Goal: Find contact information: Find contact information

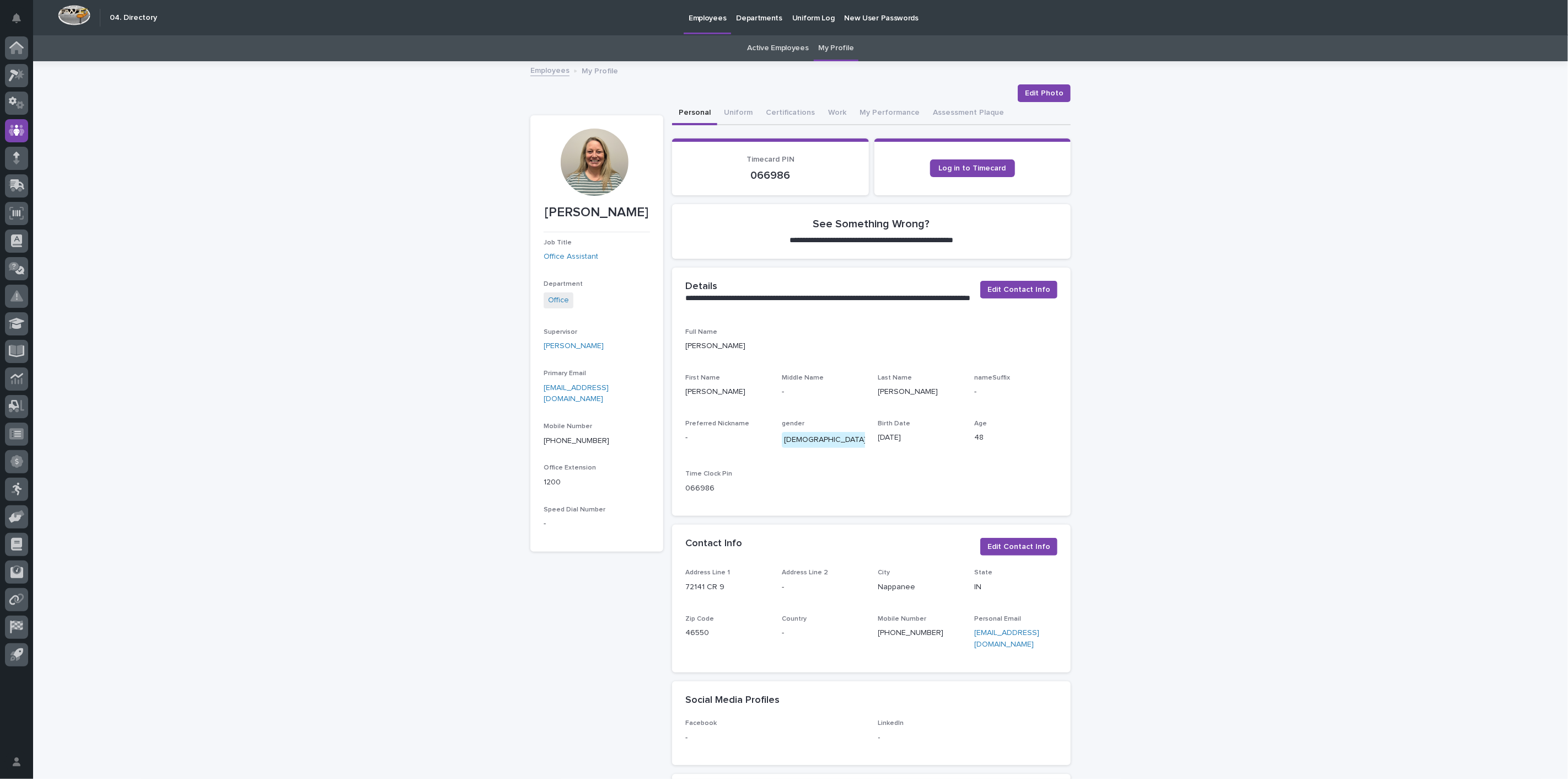
click at [536, 68] on link "Employees" at bounding box center [550, 69] width 39 height 13
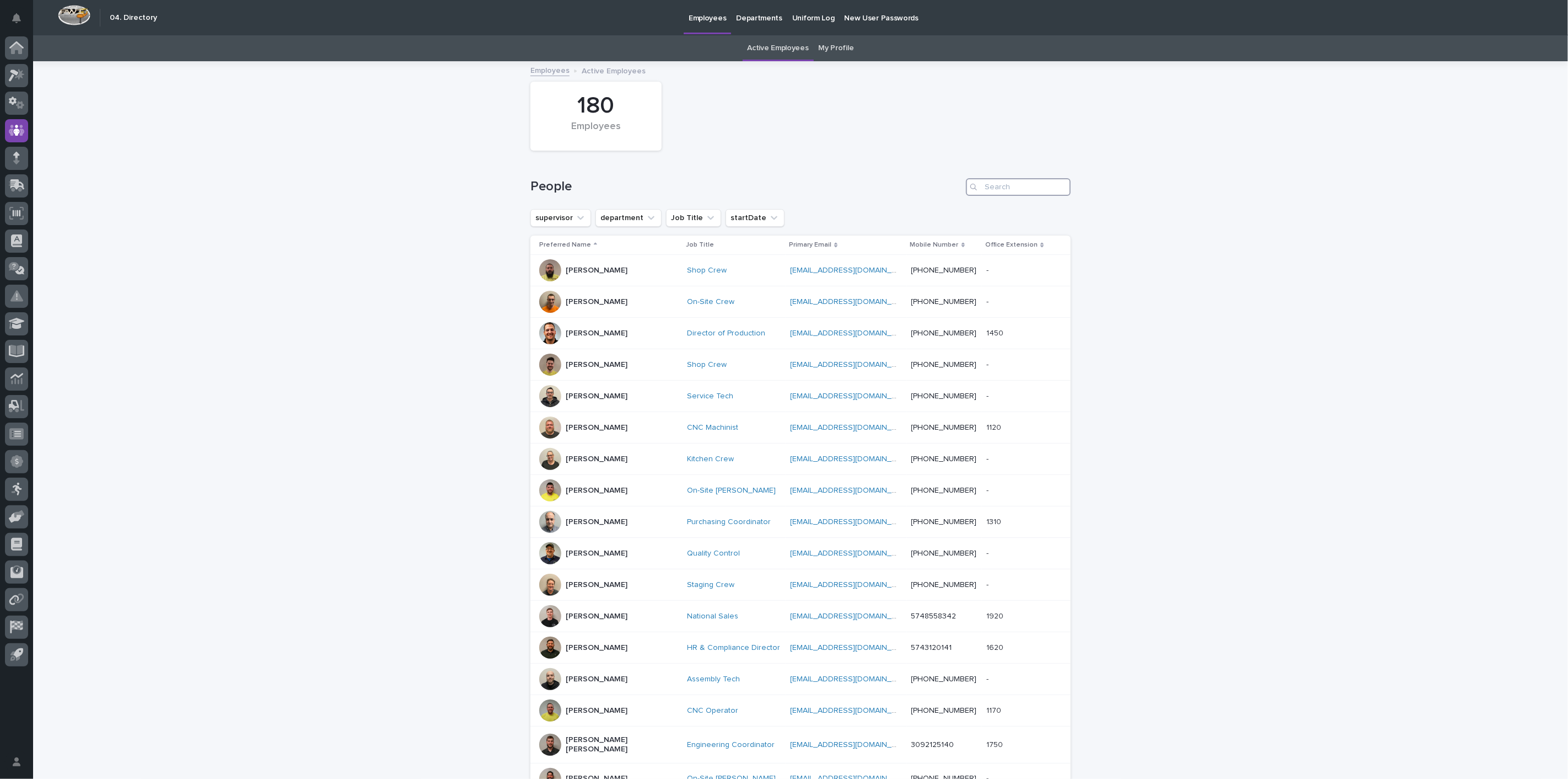
click at [1008, 186] on input "Search" at bounding box center [1018, 187] width 105 height 18
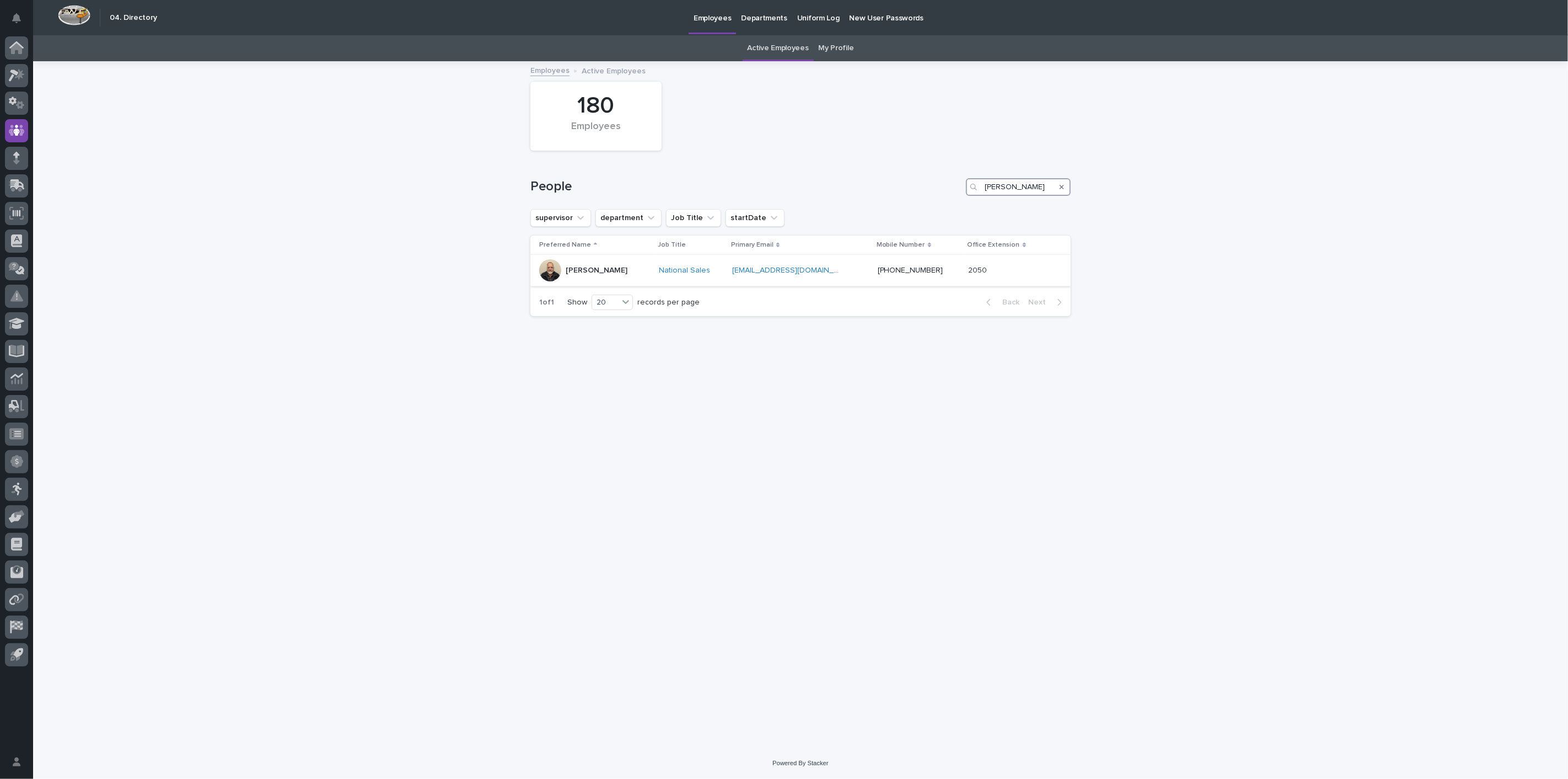
type input "[PERSON_NAME]"
click at [586, 270] on p "[PERSON_NAME]" at bounding box center [596, 270] width 61 height 9
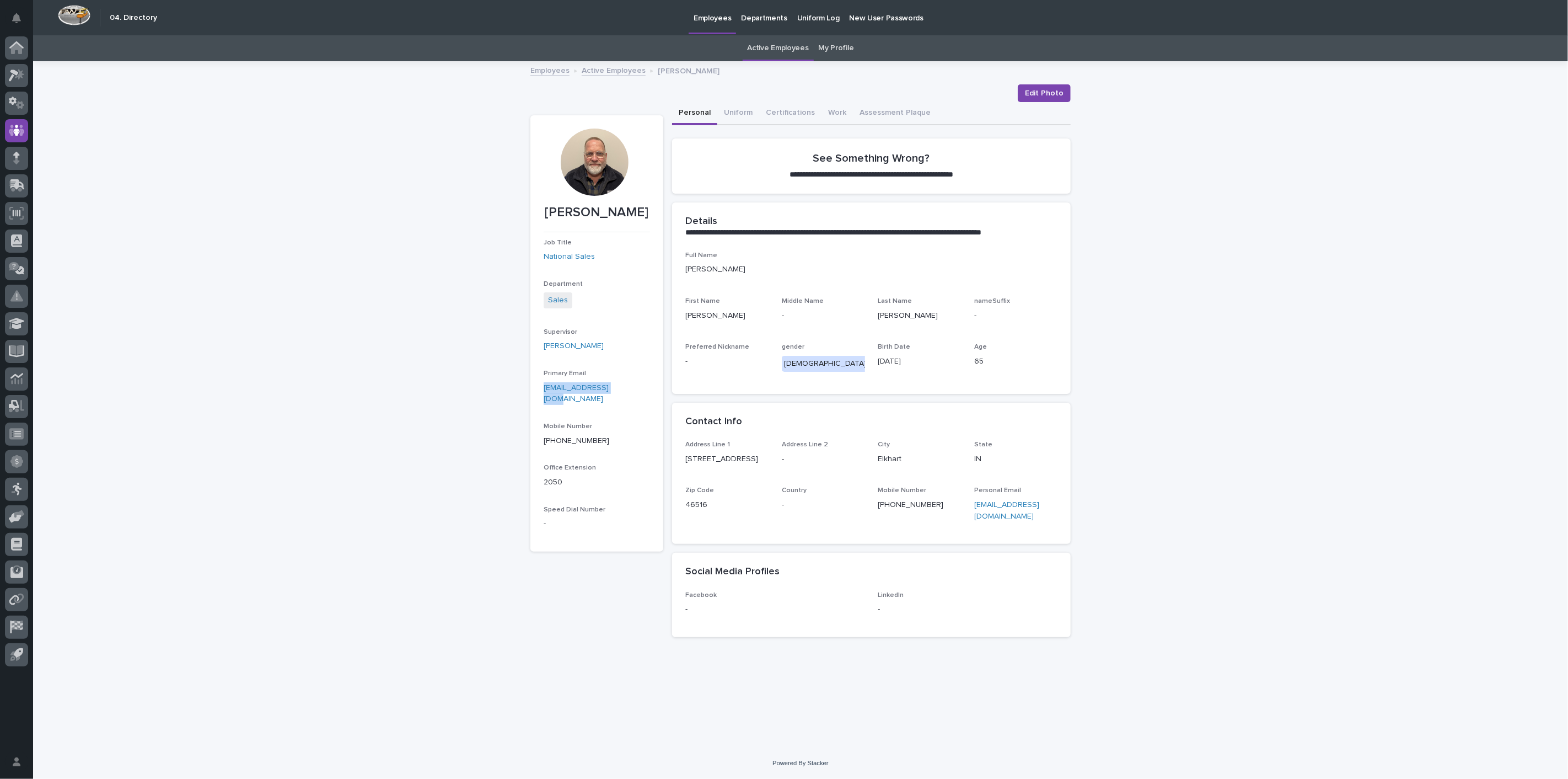
drag, startPoint x: 542, startPoint y: 389, endPoint x: 621, endPoint y: 391, distance: 79.0
click at [621, 390] on section "[PERSON_NAME] Job Title National Sales Department Sales Supervisor [PERSON_NAME…" at bounding box center [597, 333] width 133 height 436
copy link "[EMAIL_ADDRESS][DOMAIN_NAME]"
click at [8, 55] on div at bounding box center [16, 48] width 23 height 23
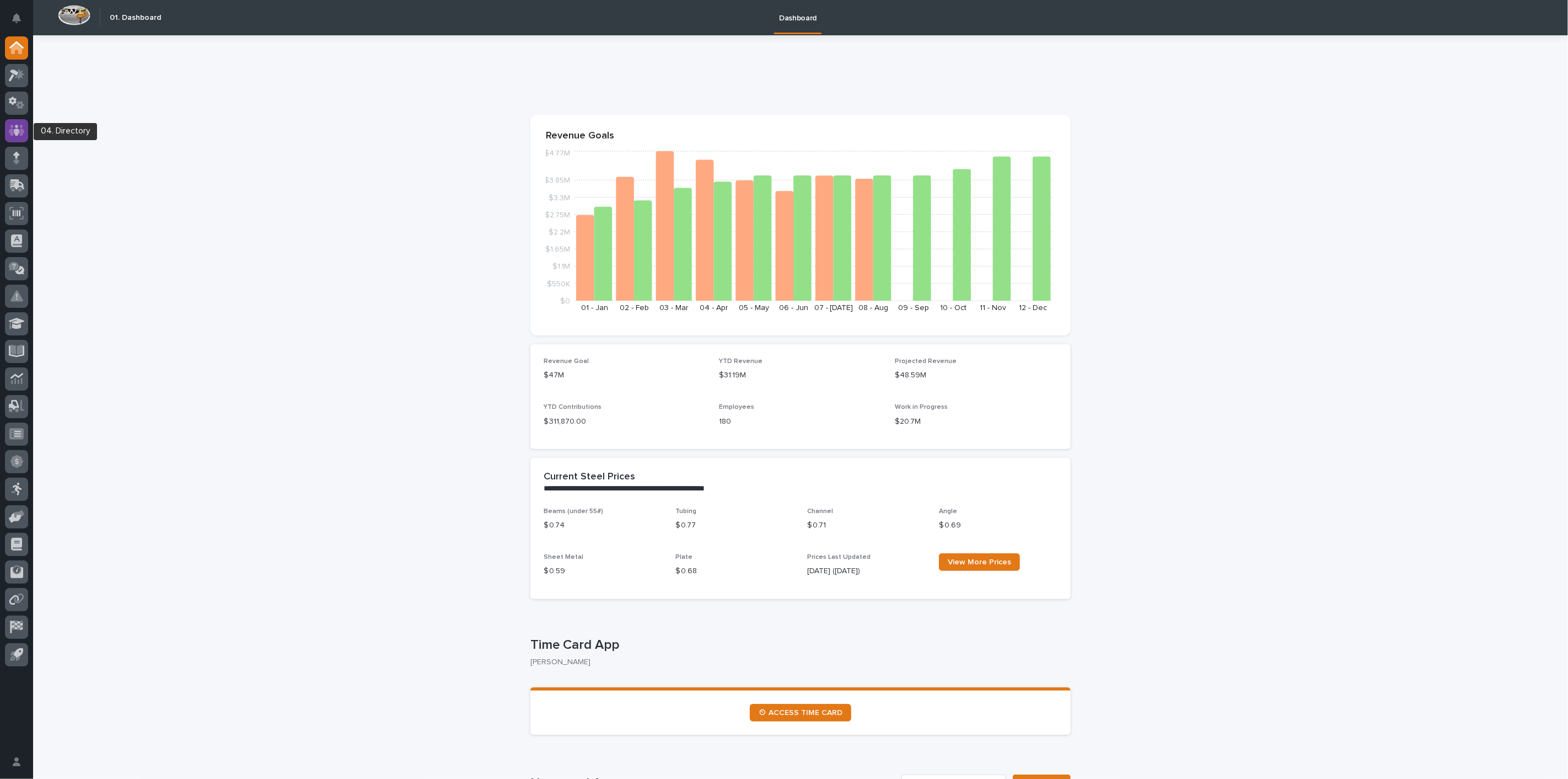
click at [15, 130] on icon at bounding box center [16, 130] width 7 height 11
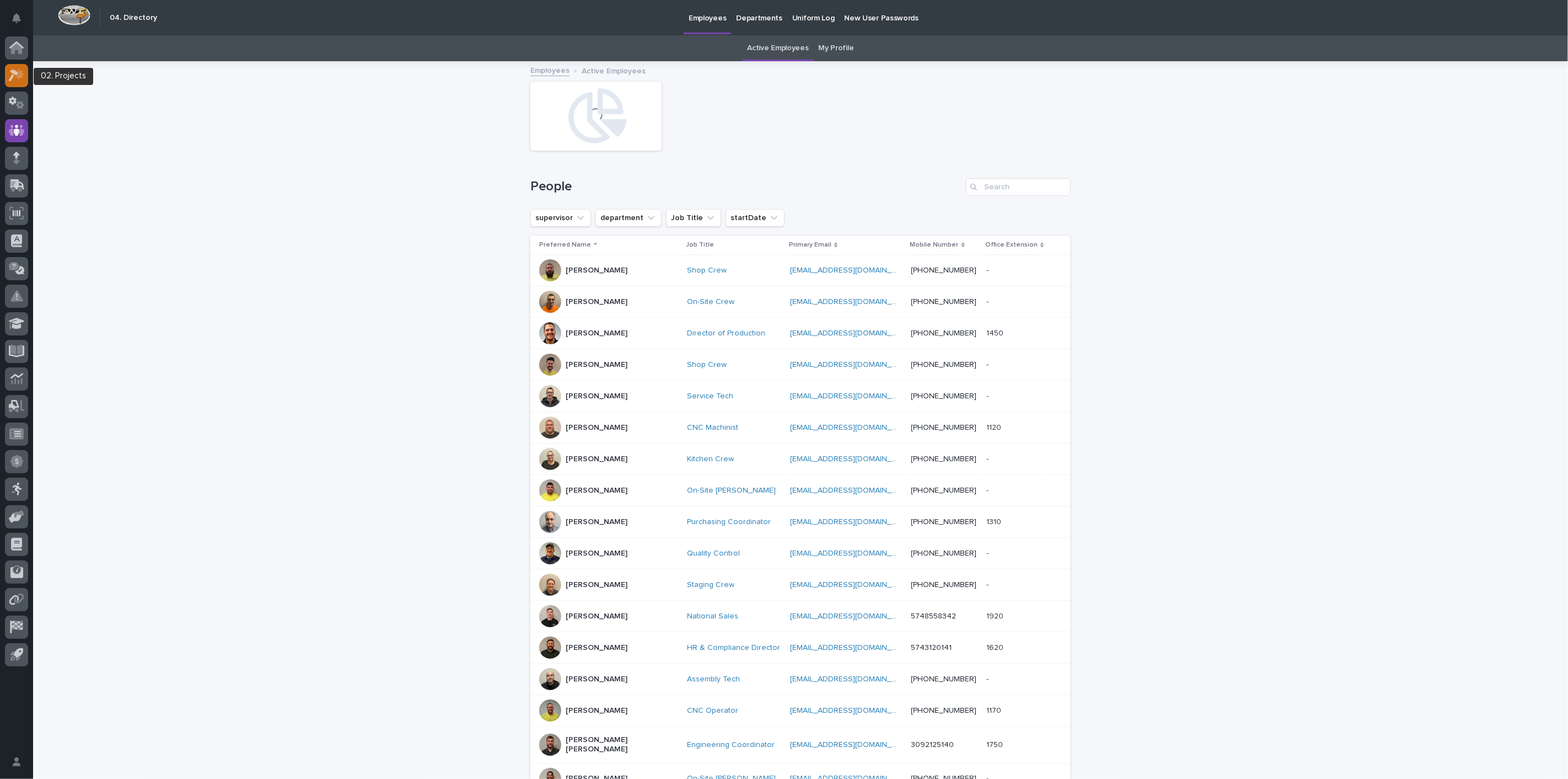
click at [21, 80] on icon at bounding box center [16, 75] width 16 height 13
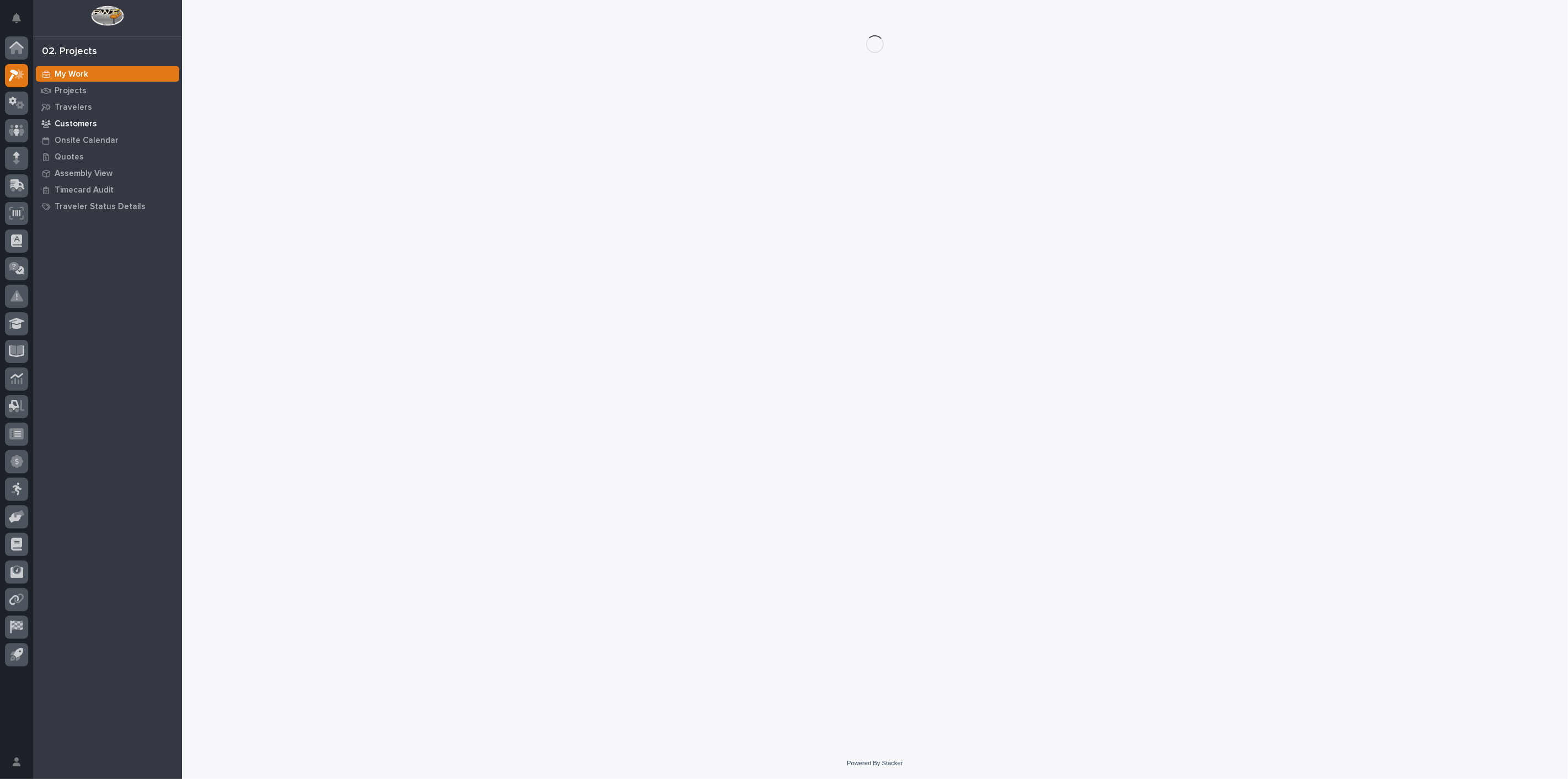
click at [80, 124] on p "Customers" at bounding box center [76, 124] width 43 height 10
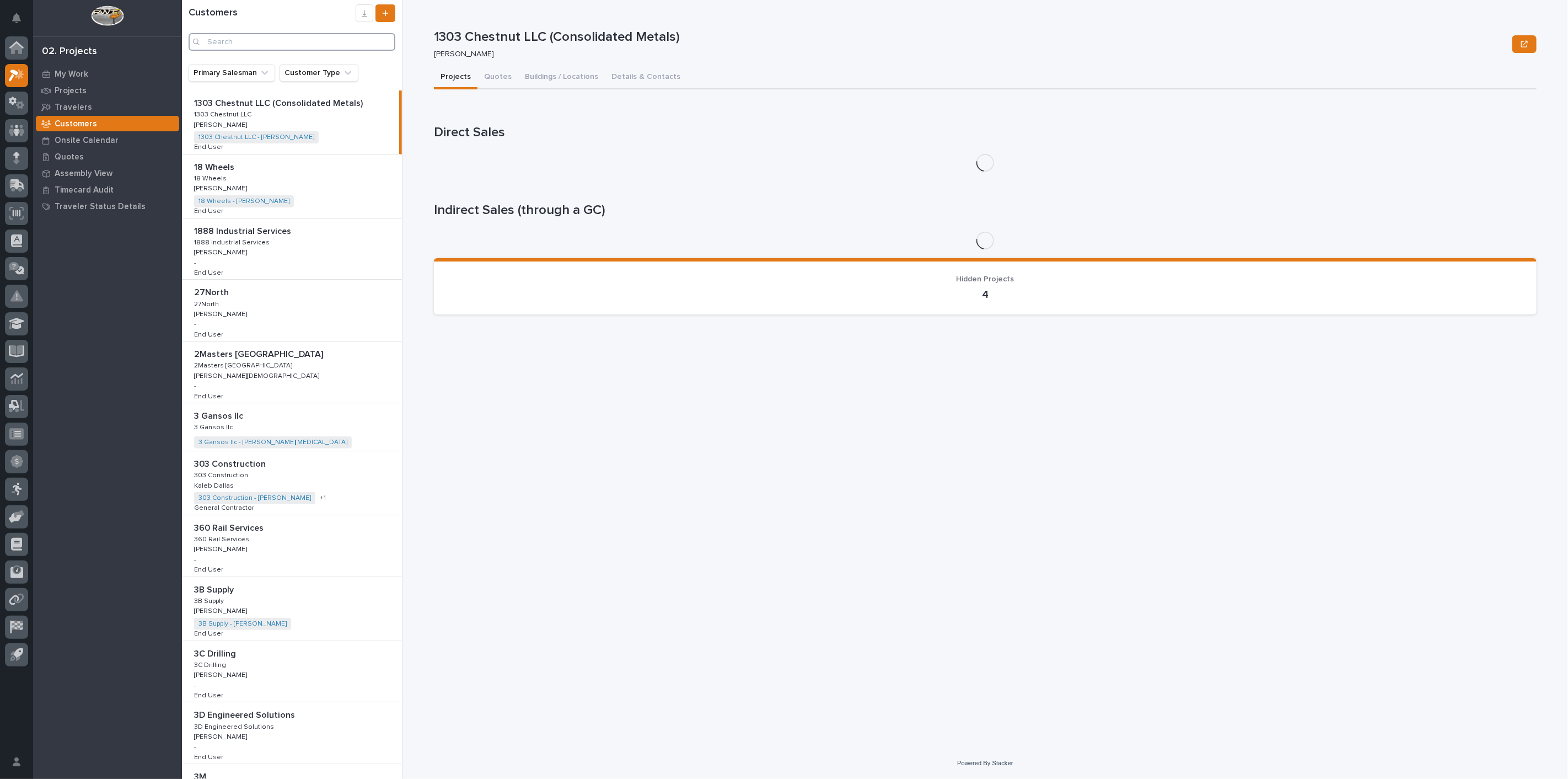
click at [252, 42] on input "Search" at bounding box center [292, 41] width 207 height 18
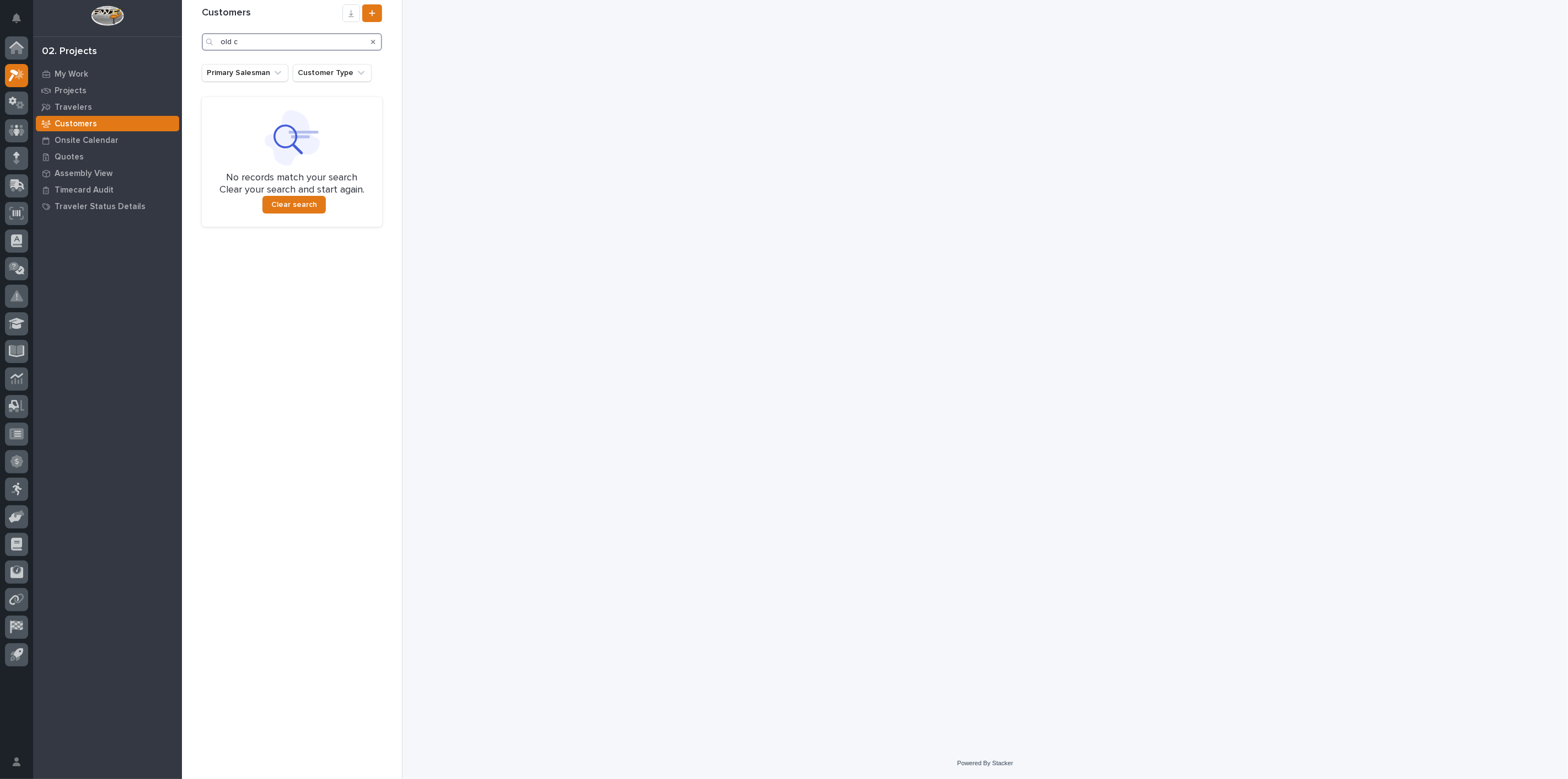
type input "old"
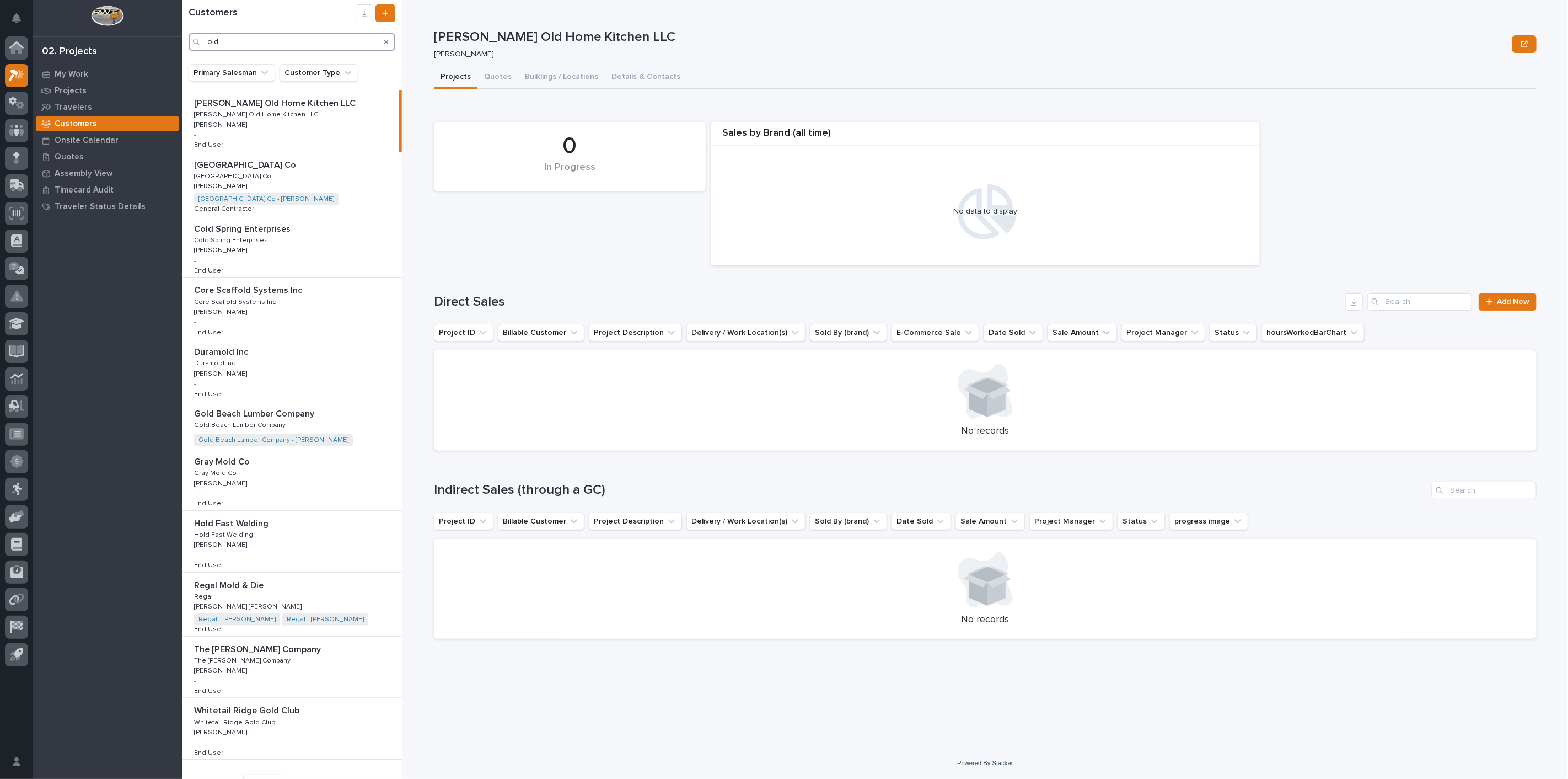
drag, startPoint x: 251, startPoint y: 43, endPoint x: 186, endPoint y: 42, distance: 65.0
click at [186, 42] on div "Customers old" at bounding box center [292, 27] width 220 height 46
click at [10, 47] on icon at bounding box center [16, 45] width 15 height 7
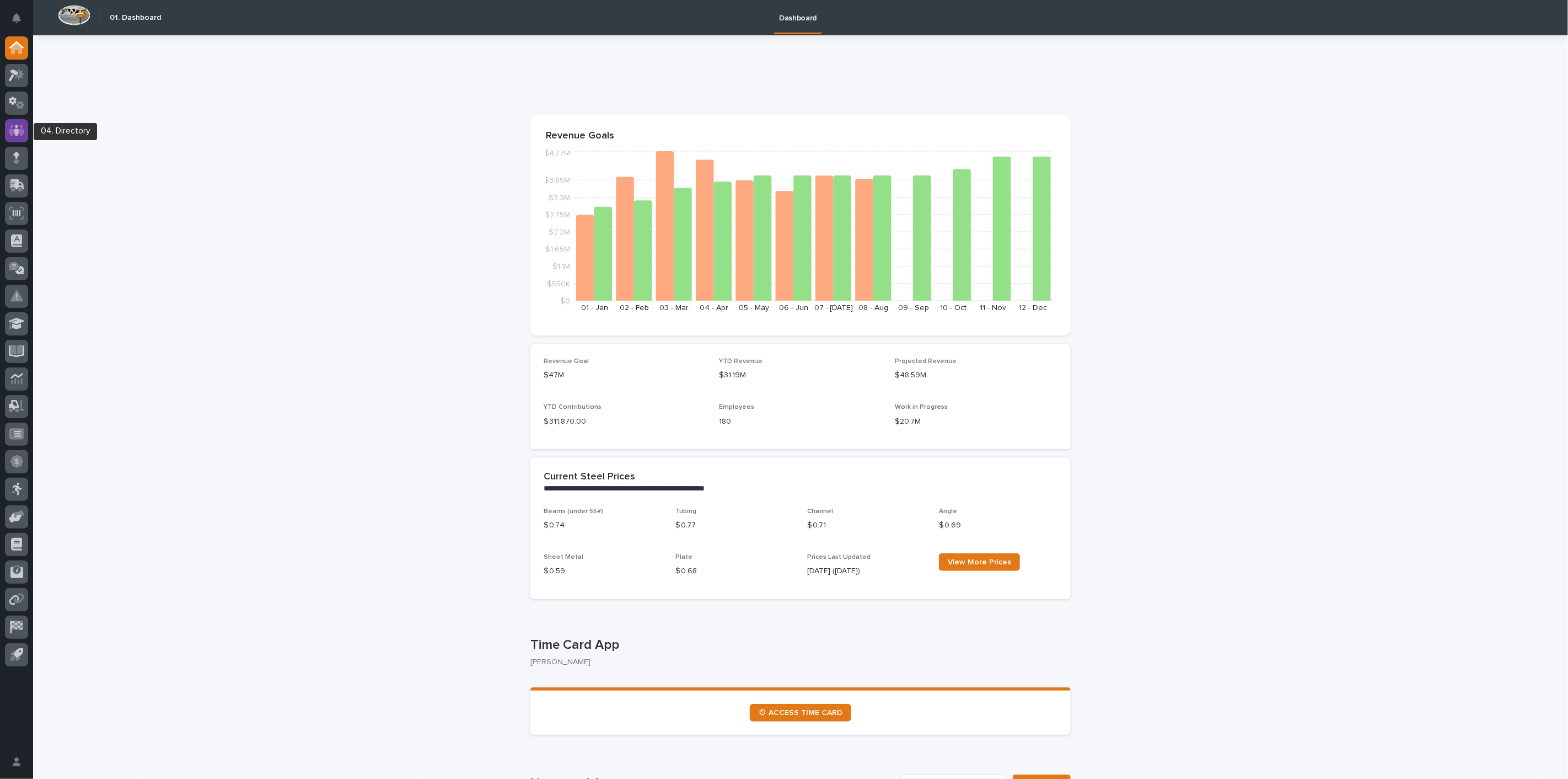
click at [6, 127] on div at bounding box center [16, 131] width 23 height 23
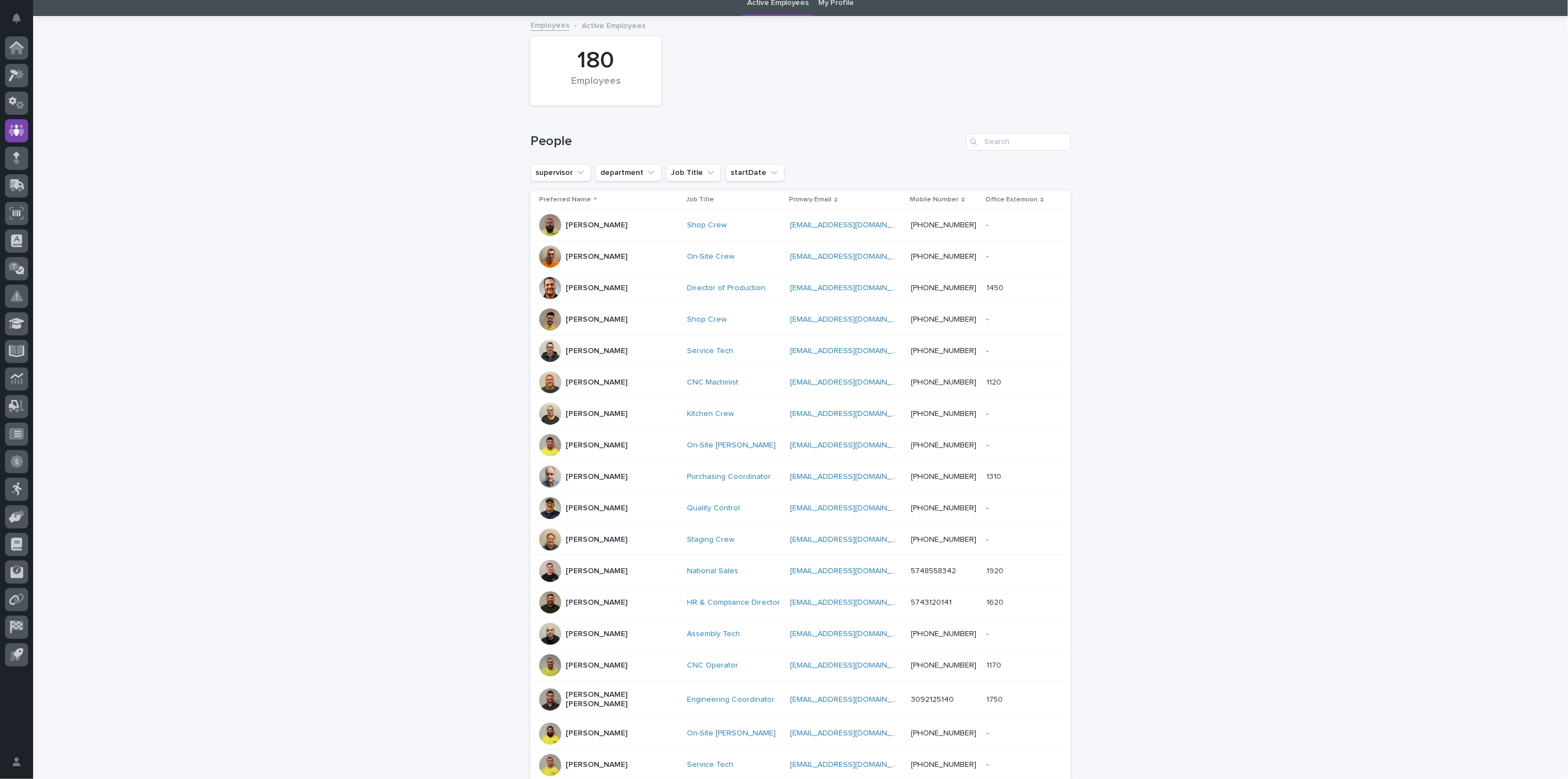
scroll to position [62, 0]
